Goal: Information Seeking & Learning: Learn about a topic

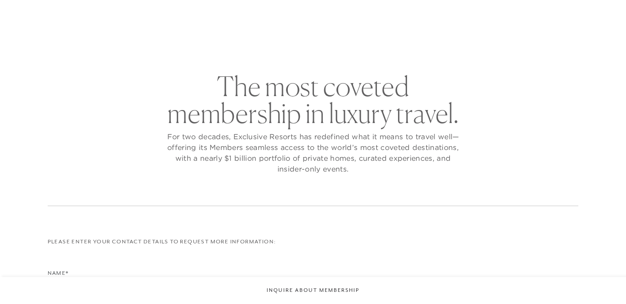
checkbox input "false"
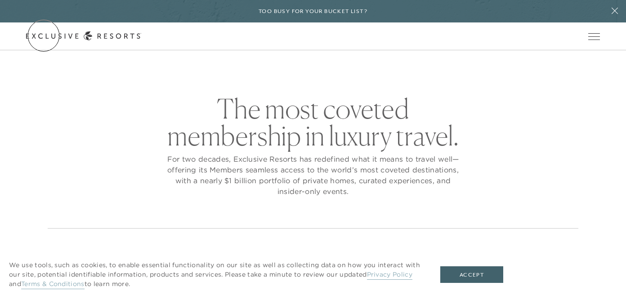
click at [0, 0] on link "Get Started" at bounding box center [0, 0] width 0 height 0
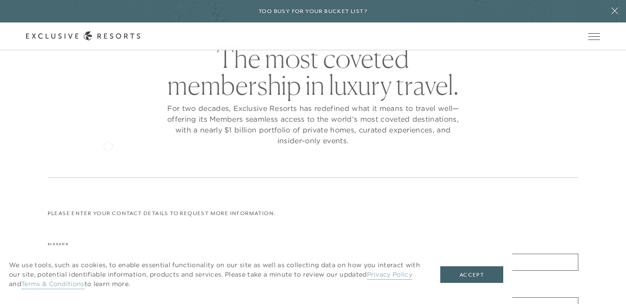
scroll to position [50, 0]
click at [478, 276] on button "Accept" at bounding box center [471, 274] width 63 height 17
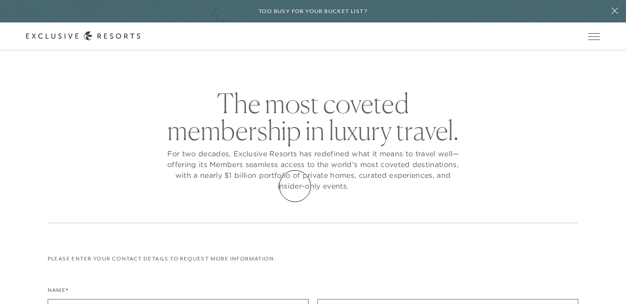
scroll to position [0, 0]
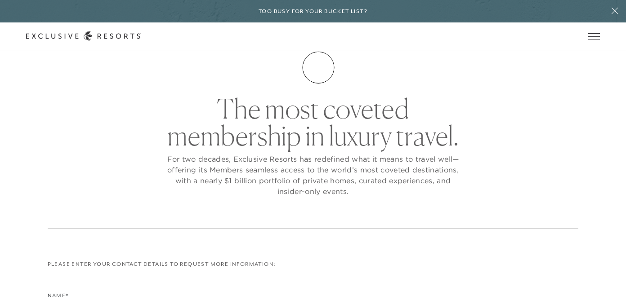
click at [0, 0] on link "Membership" at bounding box center [0, 0] width 0 height 0
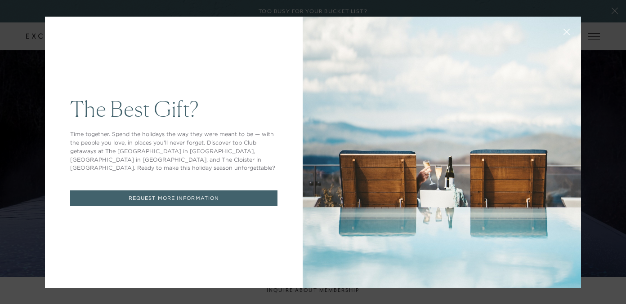
click at [567, 31] on icon at bounding box center [567, 32] width 6 height 6
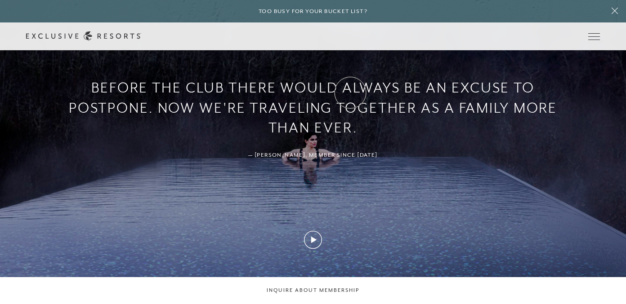
click at [0, 0] on link "Experience Collection" at bounding box center [0, 0] width 0 height 0
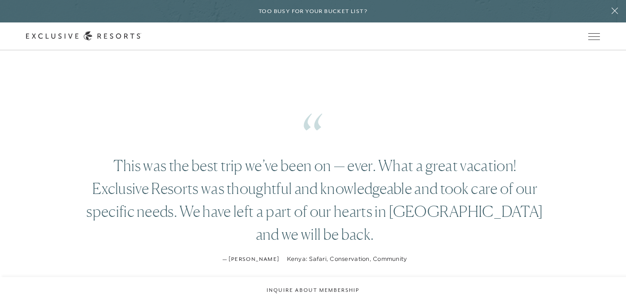
scroll to position [1110, 0]
click at [0, 0] on link "Residence Collection" at bounding box center [0, 0] width 0 height 0
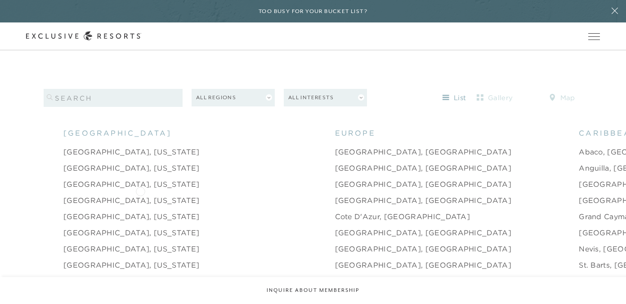
scroll to position [829, 0]
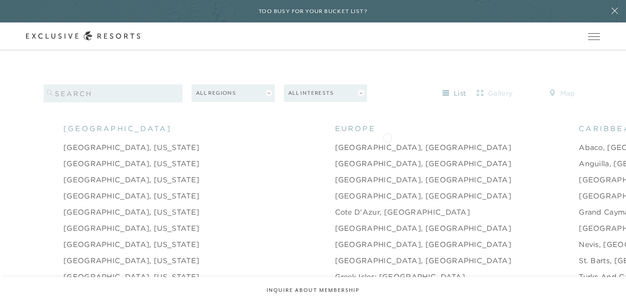
click at [578, 142] on link "Abaco, [GEOGRAPHIC_DATA]" at bounding box center [635, 147] width 115 height 11
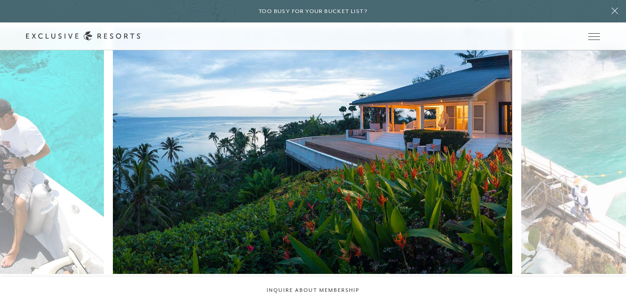
scroll to position [1665, 0]
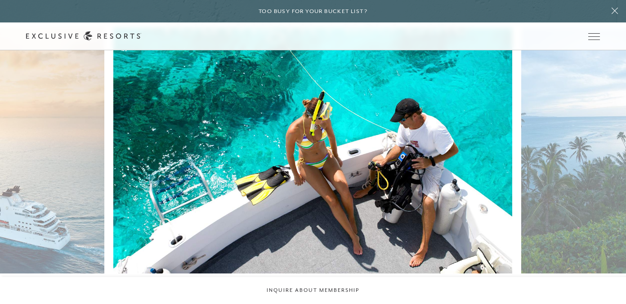
click at [322, 190] on img at bounding box center [326, 151] width 439 height 270
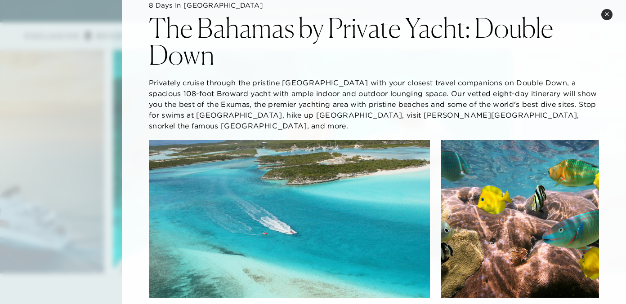
scroll to position [0, 0]
